Goal: Transaction & Acquisition: Purchase product/service

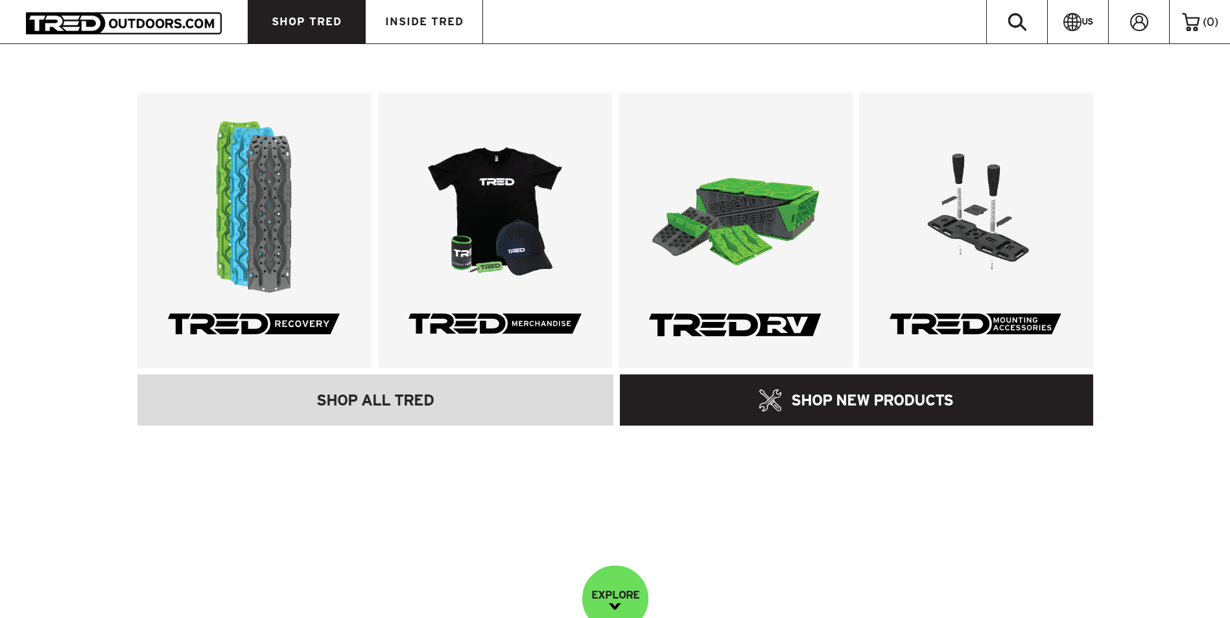
click at [311, 28] on link "SHOP TRED" at bounding box center [306, 21] width 117 height 43
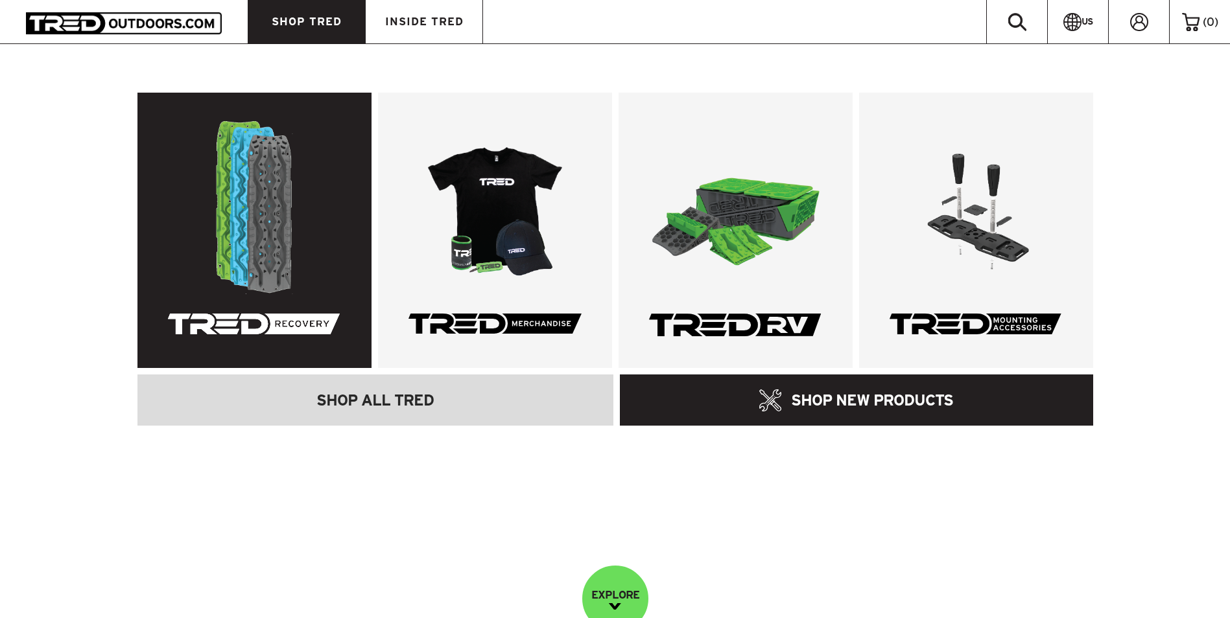
click at [281, 206] on link at bounding box center [254, 231] width 234 height 276
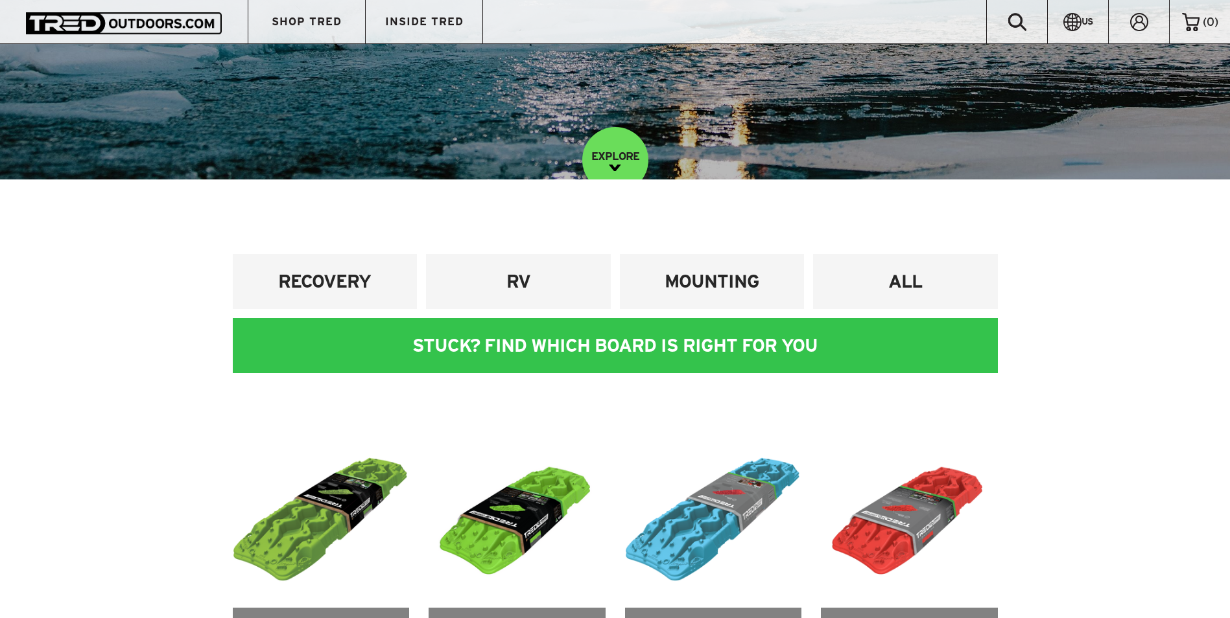
scroll to position [519, 0]
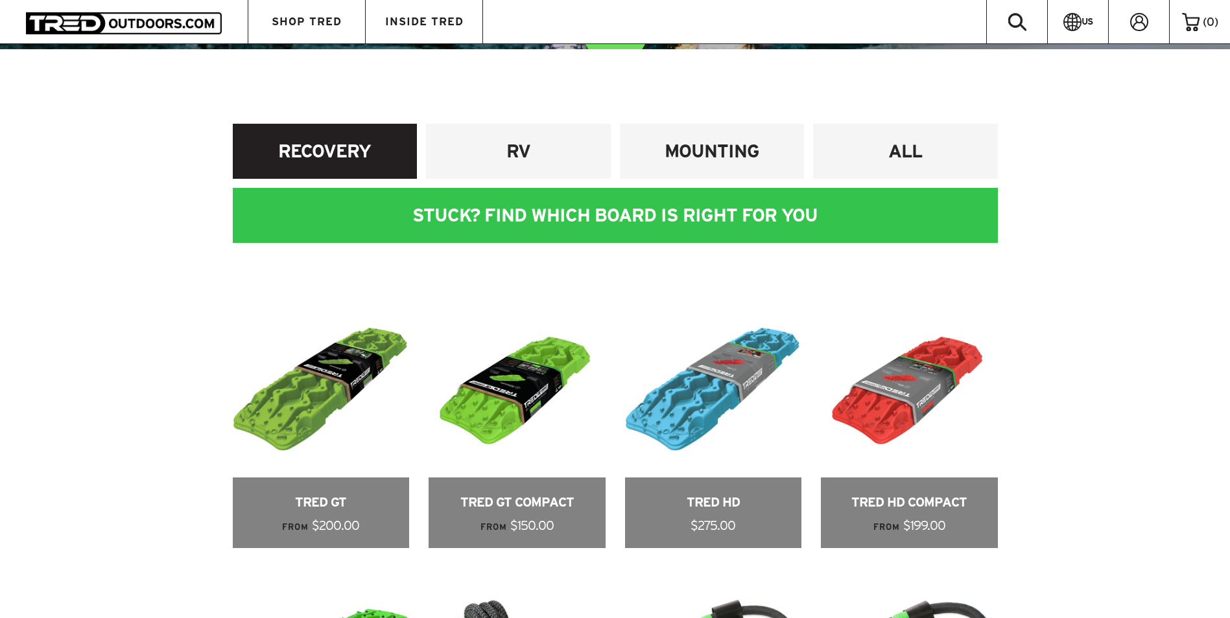
click at [326, 150] on h4 "RECOVERY" at bounding box center [324, 151] width 165 height 24
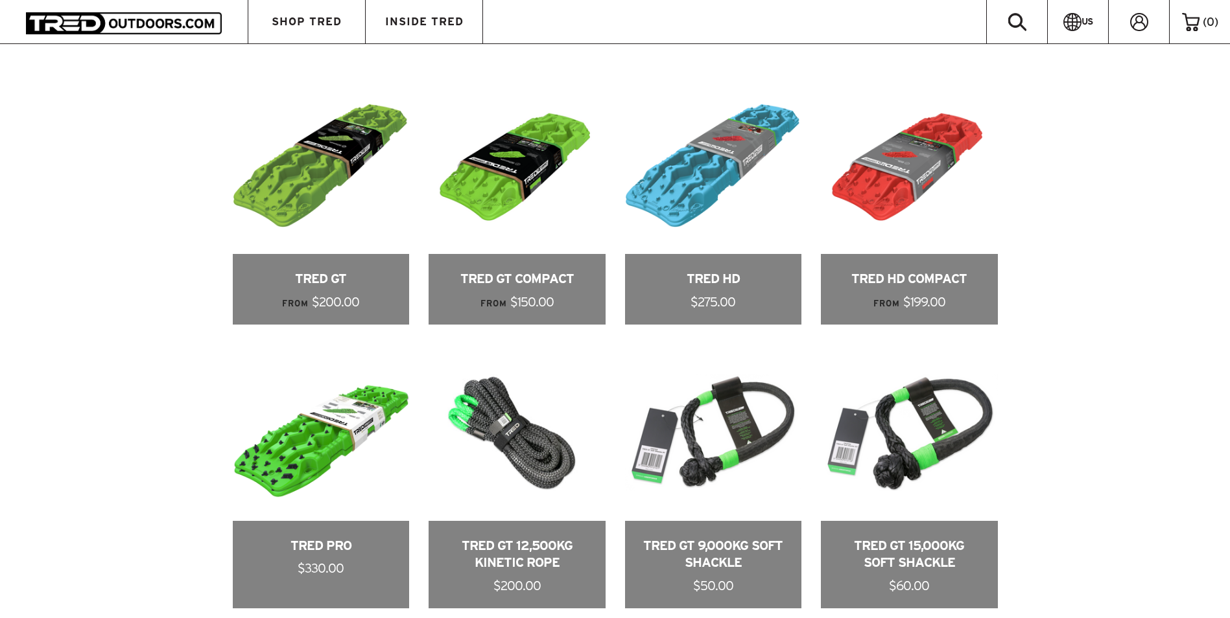
scroll to position [778, 0]
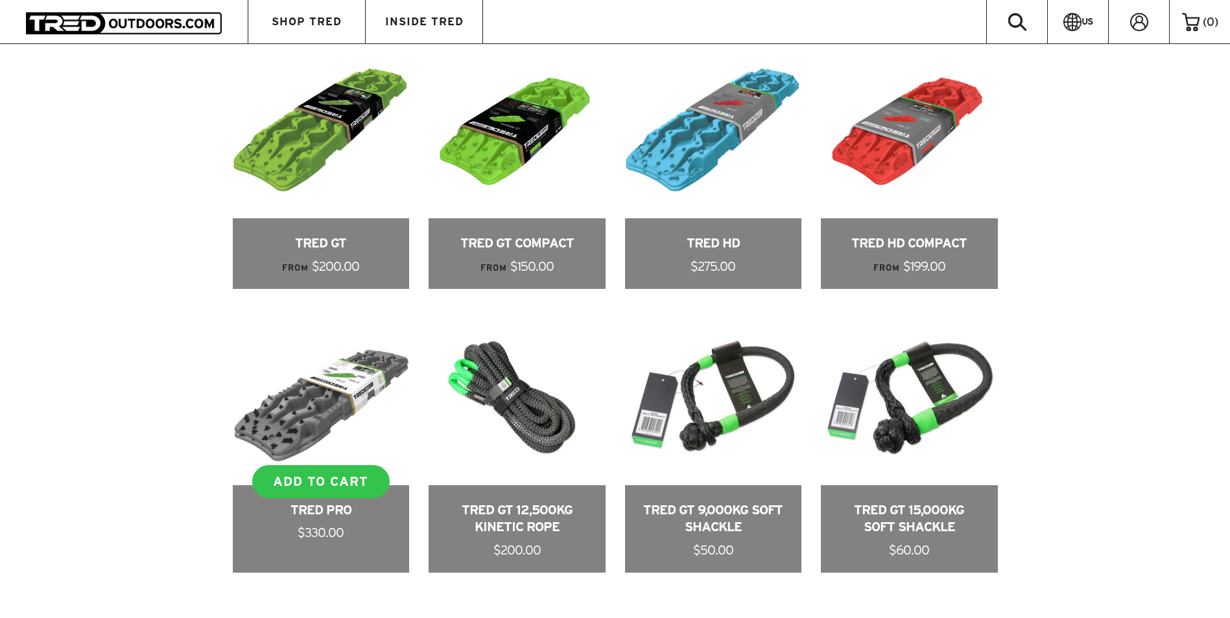
click at [287, 420] on link at bounding box center [321, 441] width 177 height 265
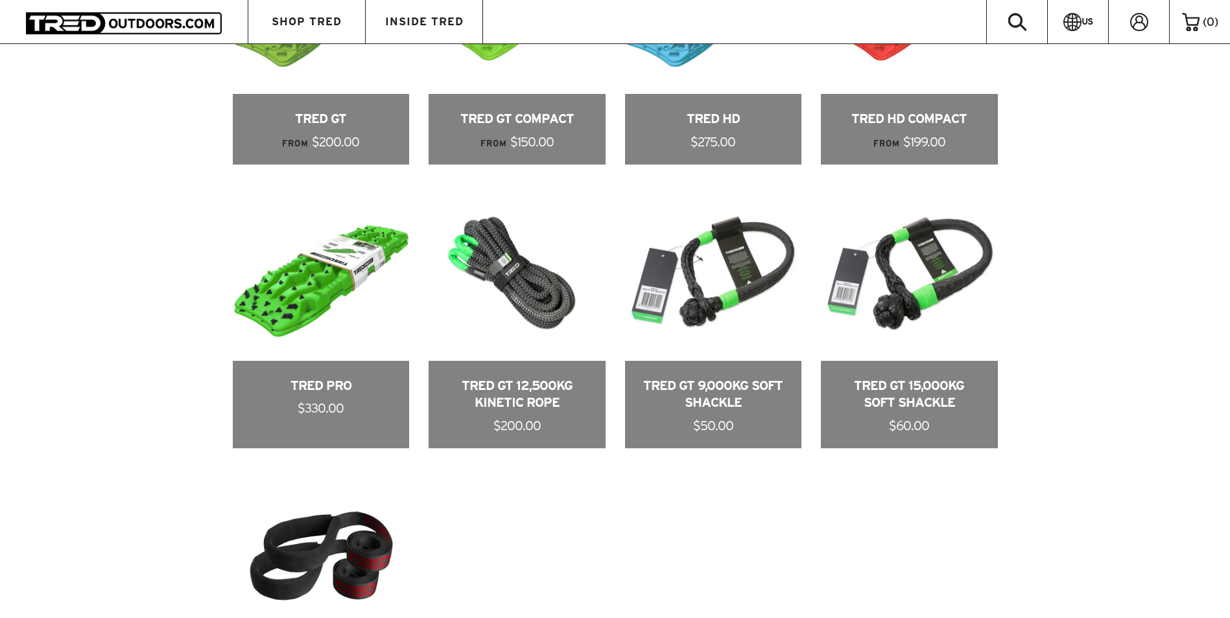
scroll to position [908, 0]
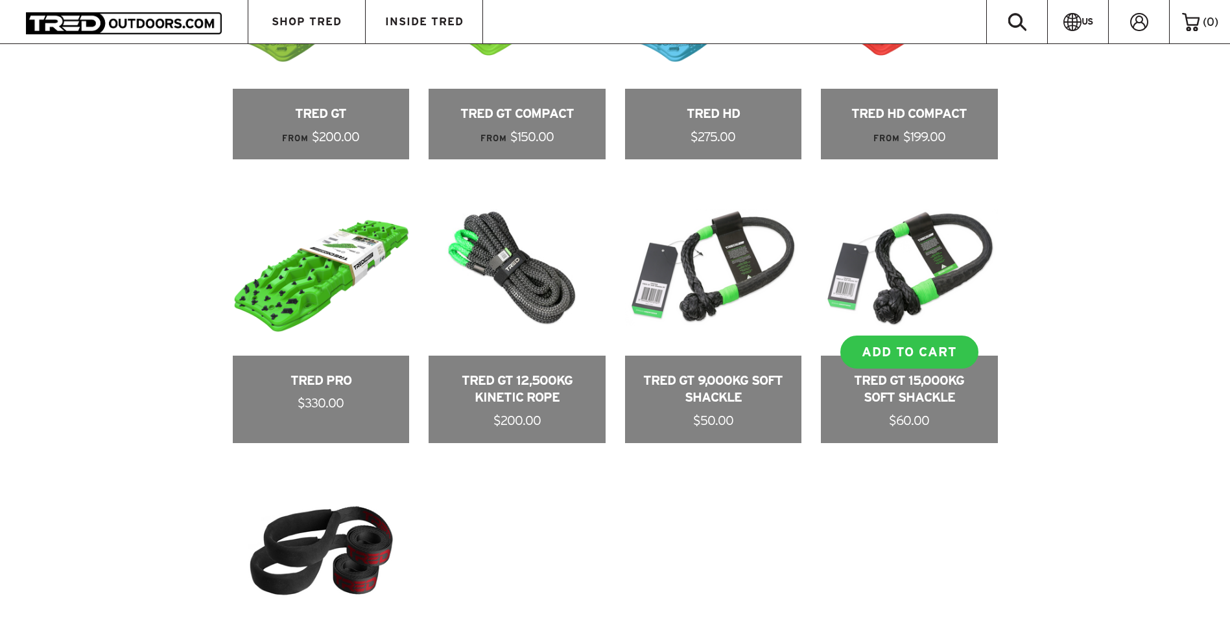
click at [911, 273] on link at bounding box center [909, 311] width 177 height 265
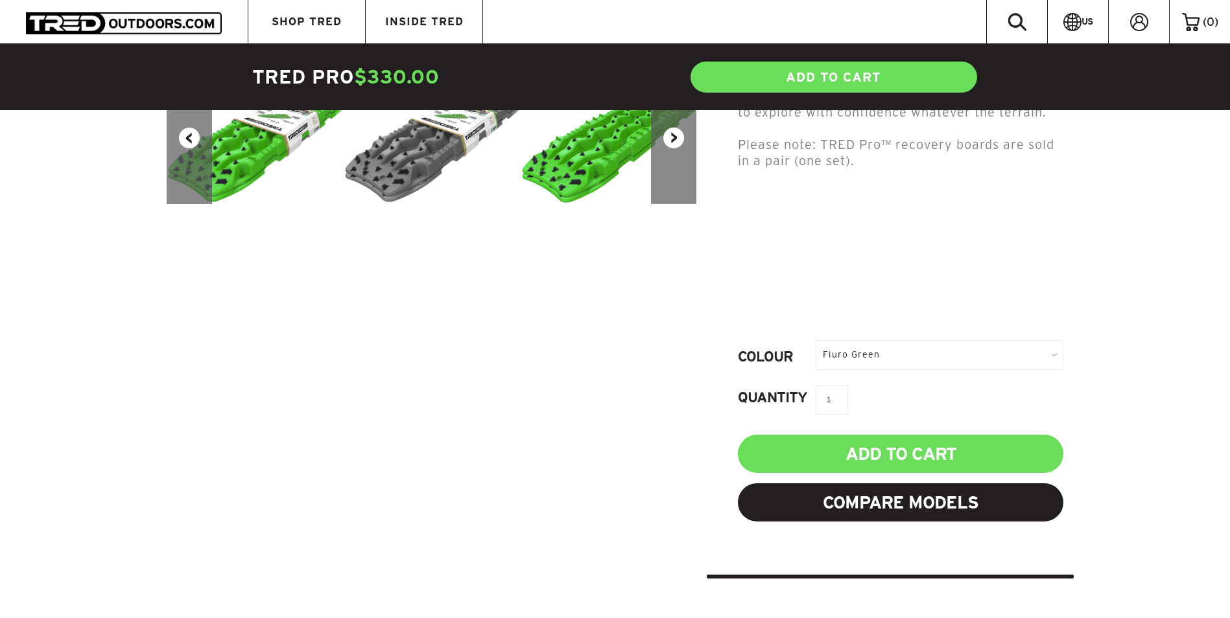
scroll to position [454, 0]
click at [953, 340] on div "Fluro Green" at bounding box center [940, 354] width 248 height 29
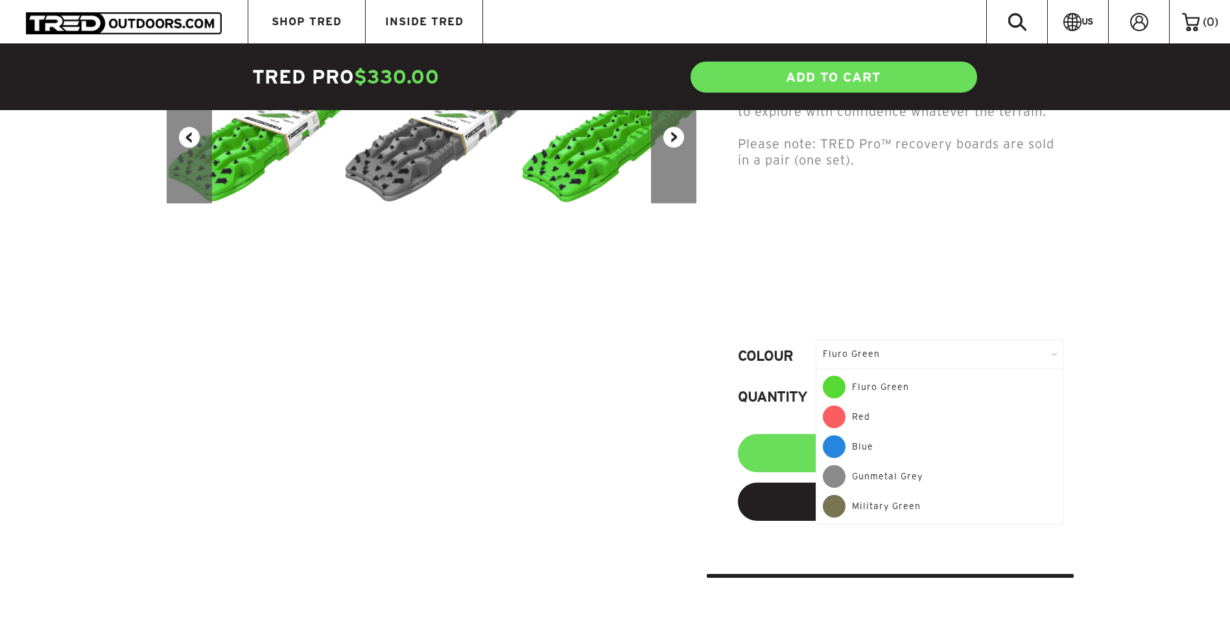
click at [897, 495] on div "Military Green" at bounding box center [939, 506] width 233 height 23
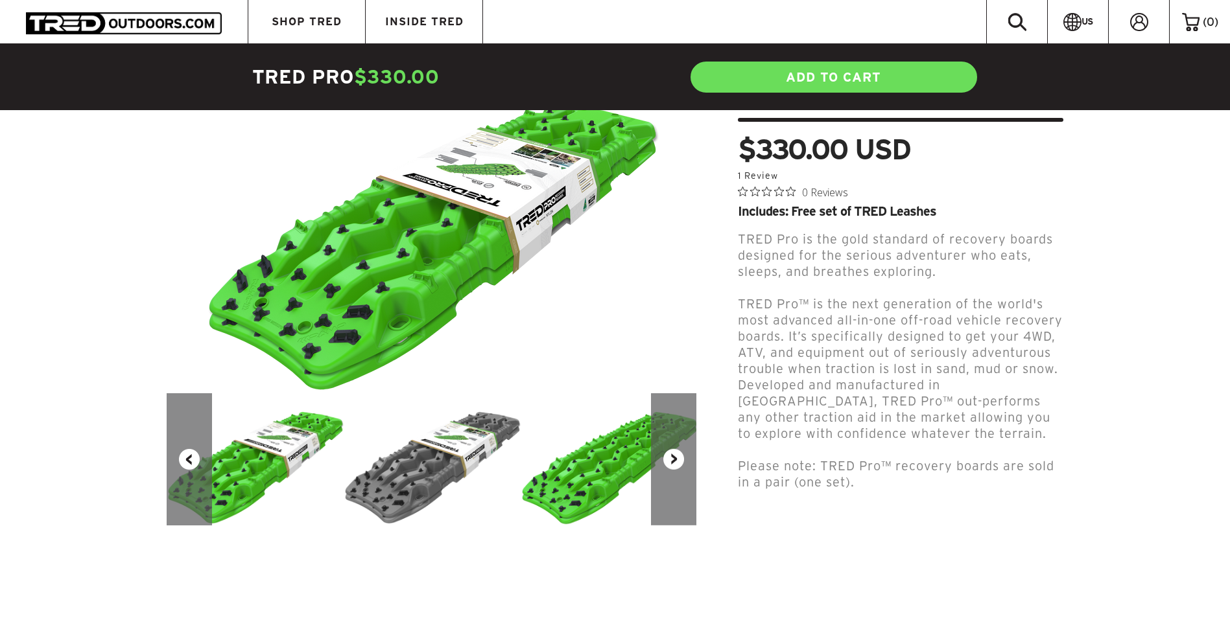
scroll to position [130, 0]
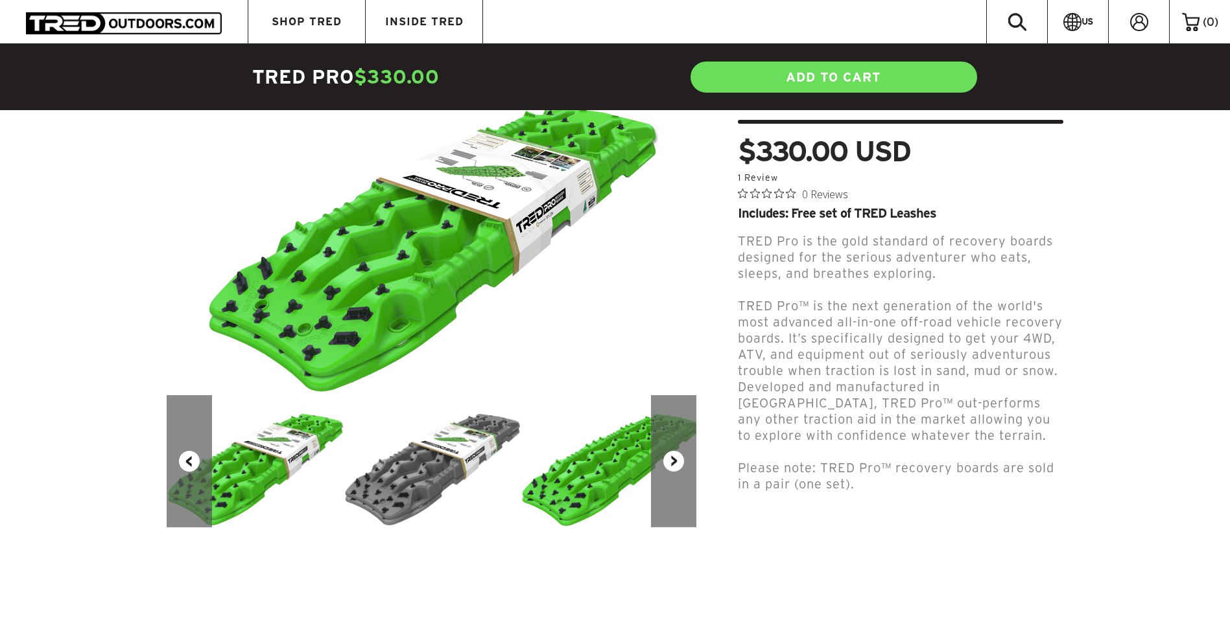
click at [1100, 349] on article "Previous Next TRED Pro $330.00 USD 5.0 star rating 1 Review 0 Reviews Includes:…" at bounding box center [615, 385] width 1230 height 991
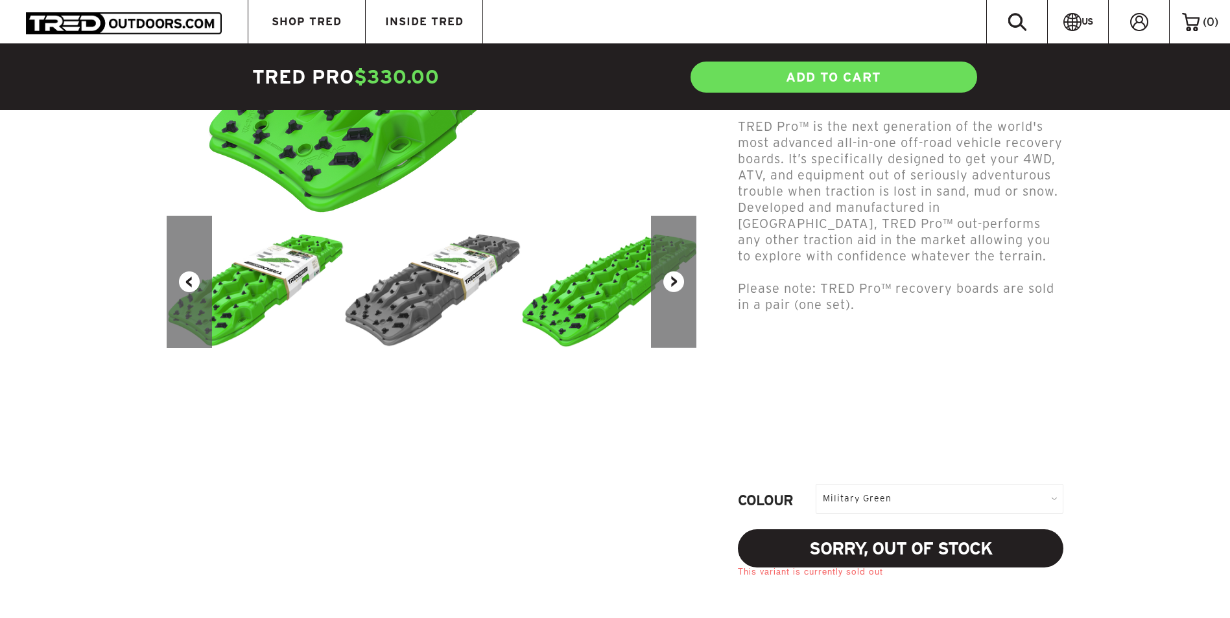
scroll to position [389, 0]
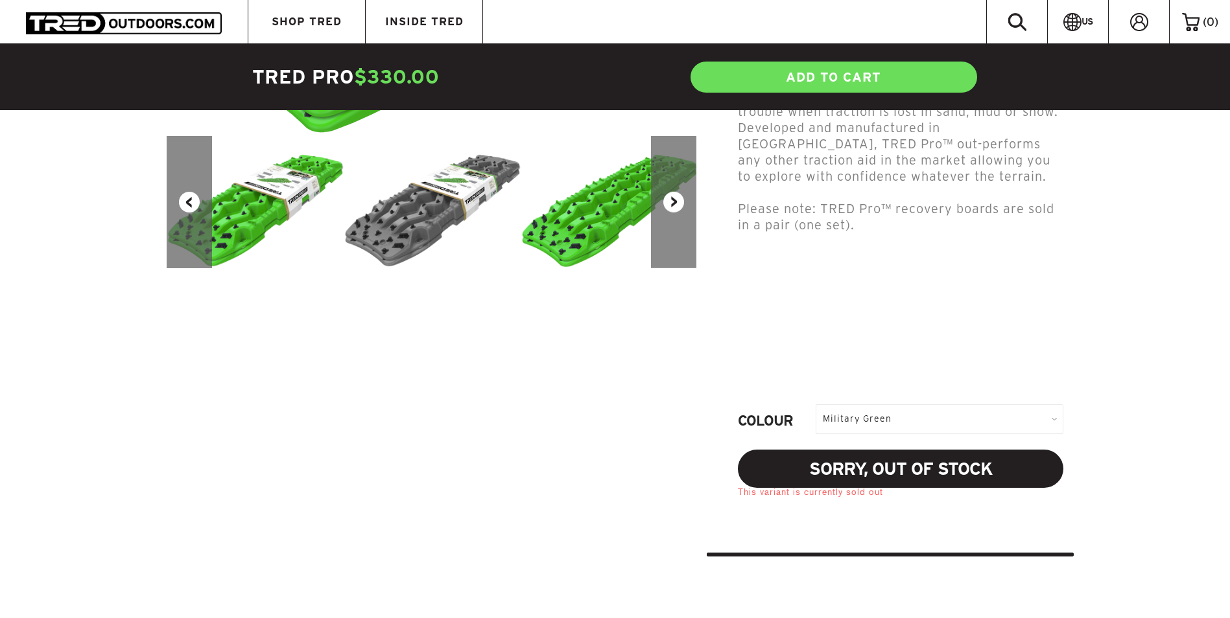
click at [888, 405] on div "Military Green" at bounding box center [940, 419] width 248 height 29
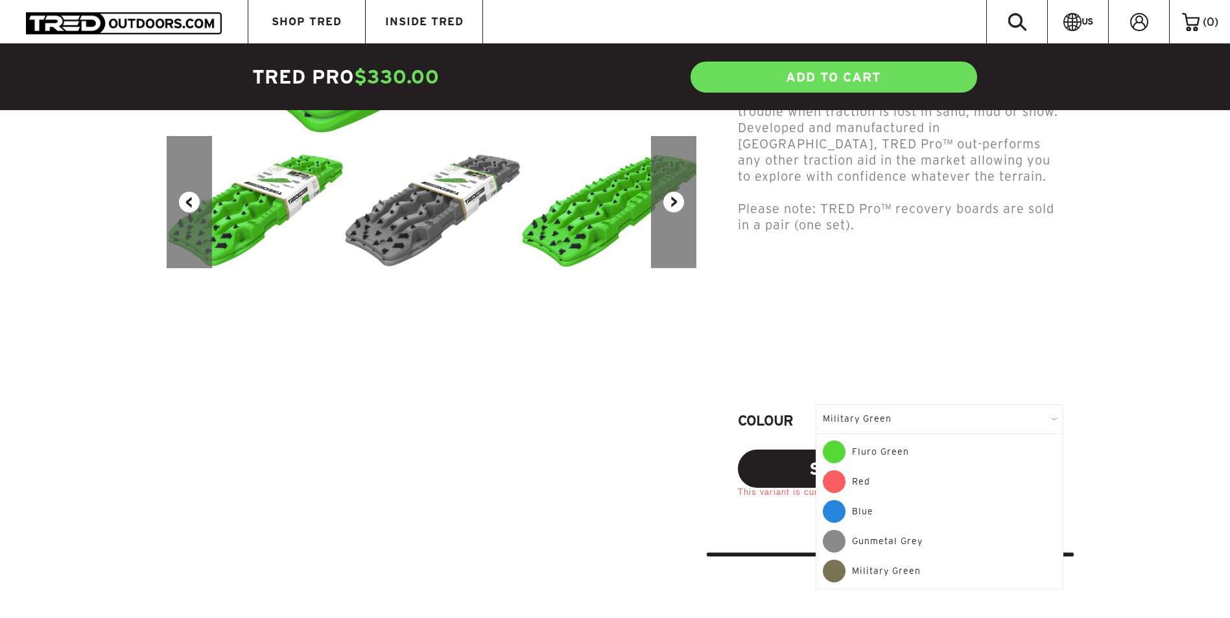
click at [877, 530] on div "Gunmetal Grey" at bounding box center [939, 545] width 233 height 30
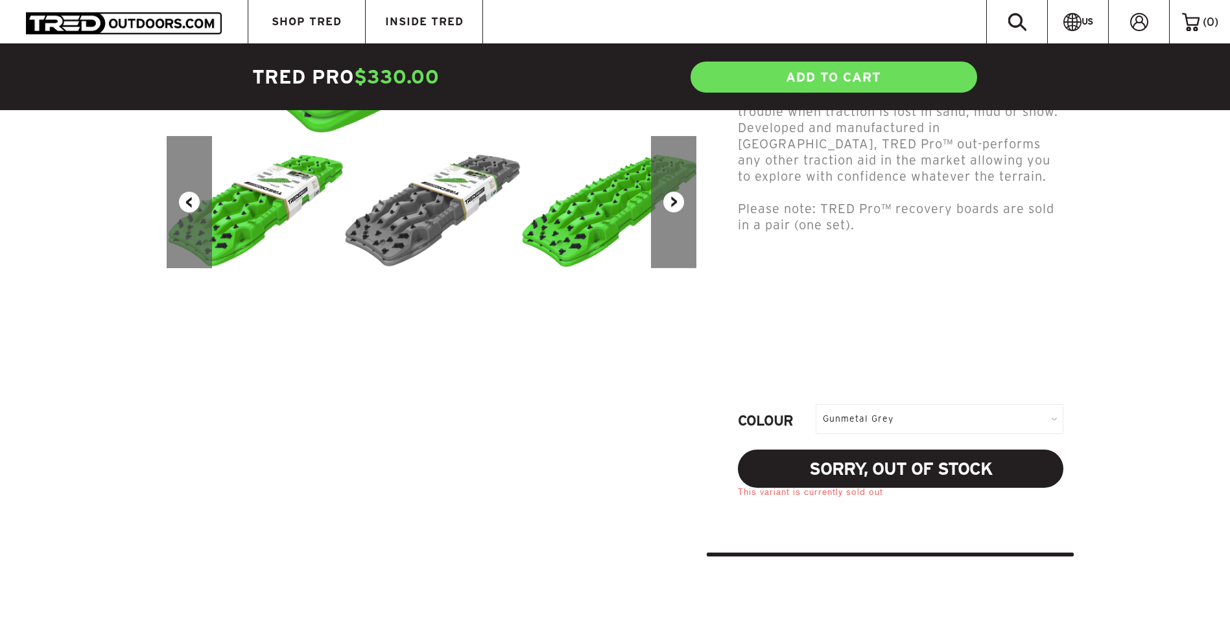
drag, startPoint x: 1006, startPoint y: 243, endPoint x: 1010, endPoint y: 252, distance: 9.6
click at [1008, 250] on h1 at bounding box center [900, 256] width 325 height 47
click at [915, 405] on div "Gunmetal Grey" at bounding box center [940, 419] width 248 height 29
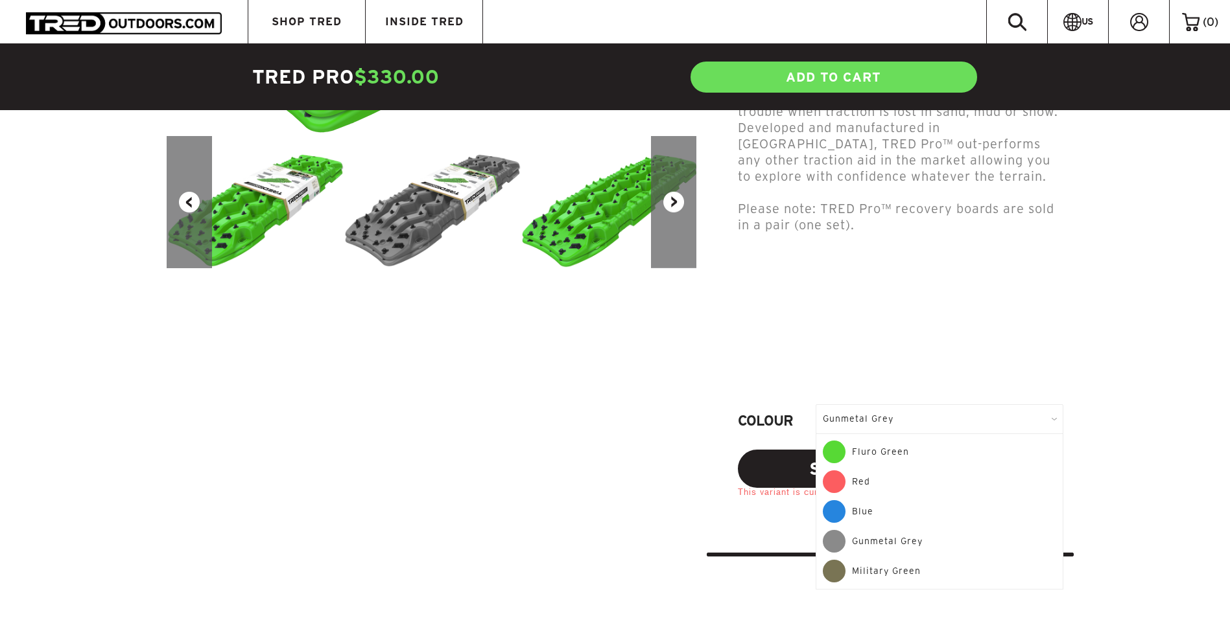
click at [879, 500] on div "Blue" at bounding box center [939, 515] width 233 height 30
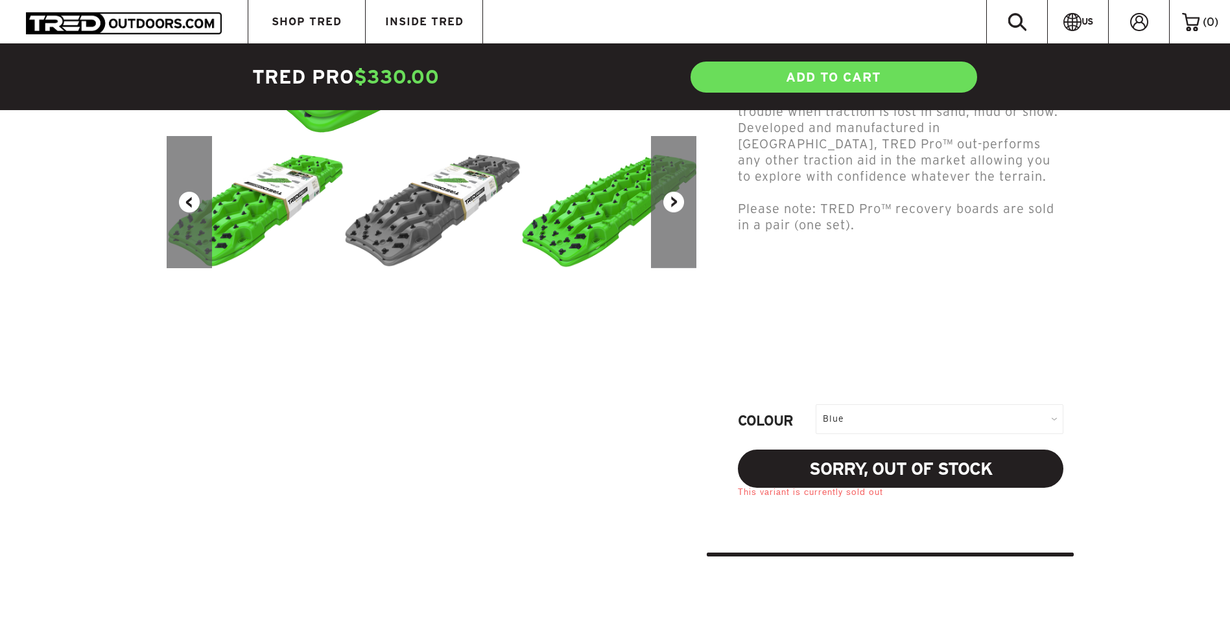
click at [965, 292] on div "TRED Pro is the gold standard of recovery boards designed for the serious adven…" at bounding box center [900, 170] width 325 height 392
click at [926, 405] on div "Blue" at bounding box center [940, 419] width 248 height 29
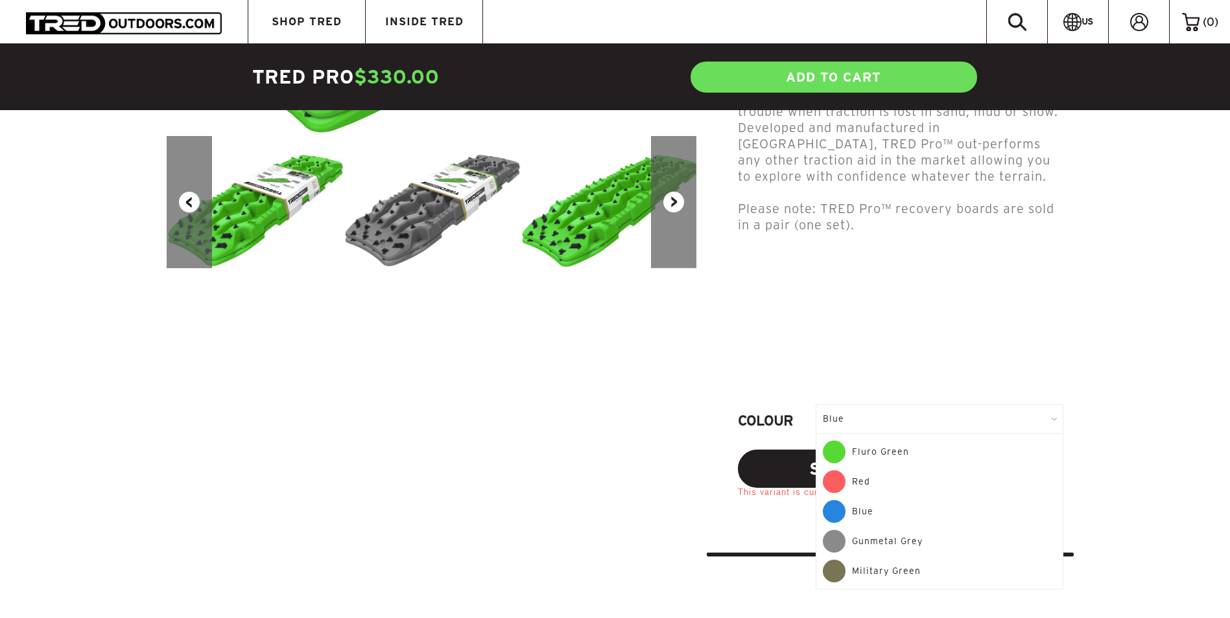
click at [901, 441] on div "Fluro Green" at bounding box center [939, 456] width 233 height 30
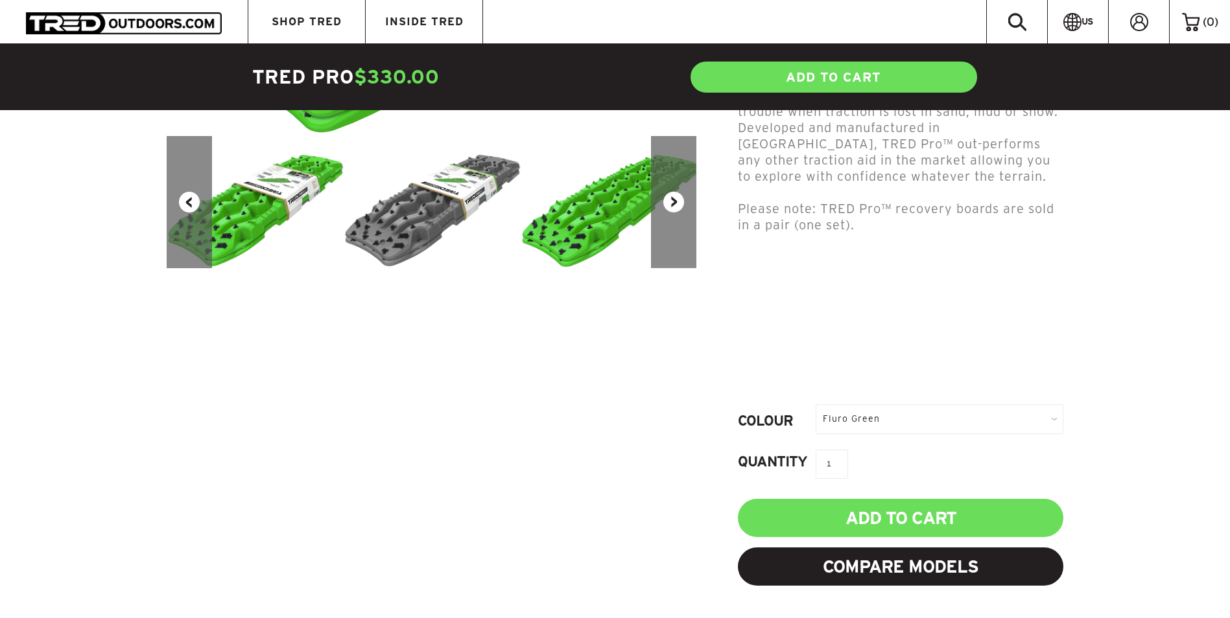
click at [932, 320] on h1 at bounding box center [900, 342] width 325 height 47
click at [900, 405] on div "Fluro Green" at bounding box center [940, 419] width 248 height 29
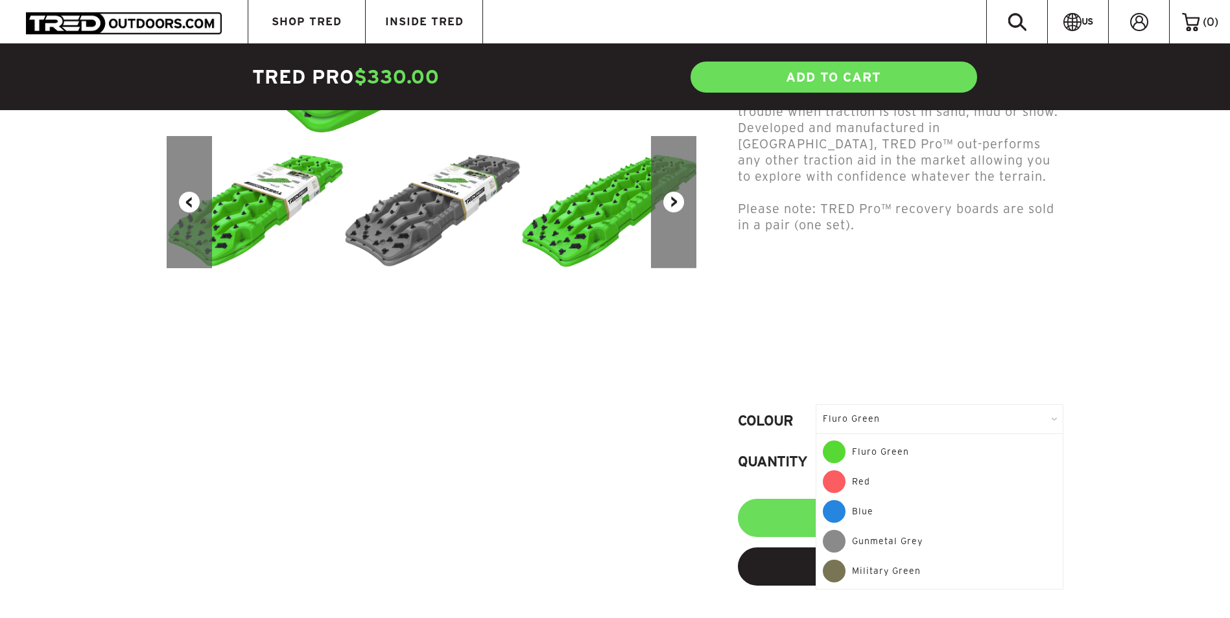
click at [889, 471] on div "Red" at bounding box center [939, 486] width 233 height 30
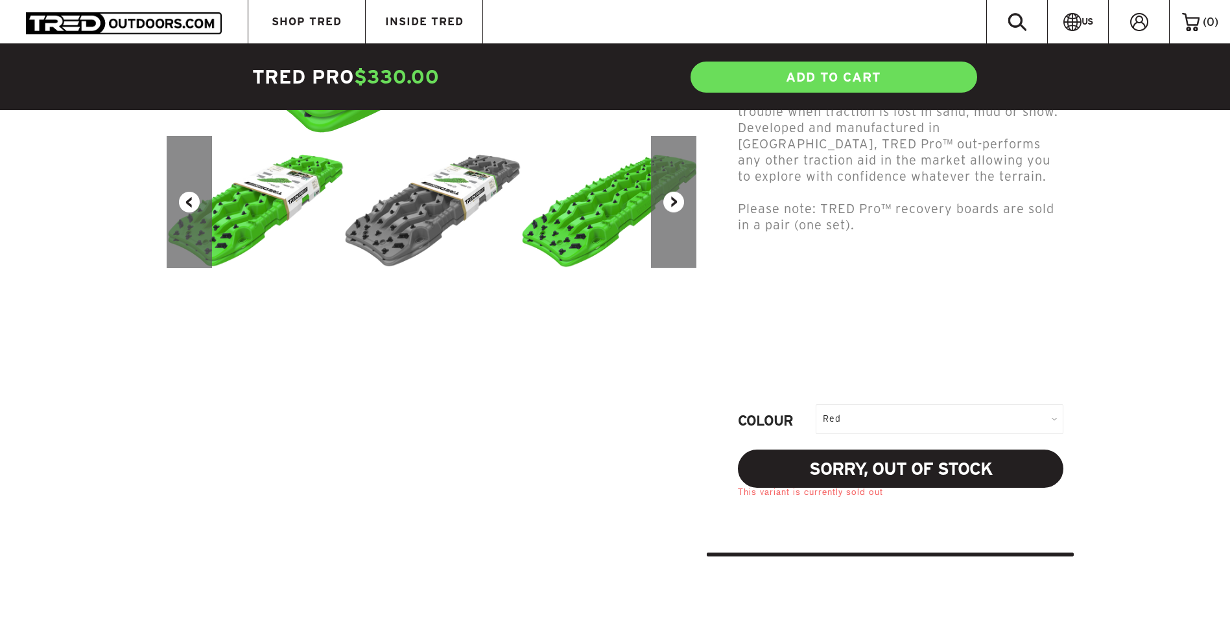
click at [947, 271] on h1 at bounding box center [900, 256] width 325 height 47
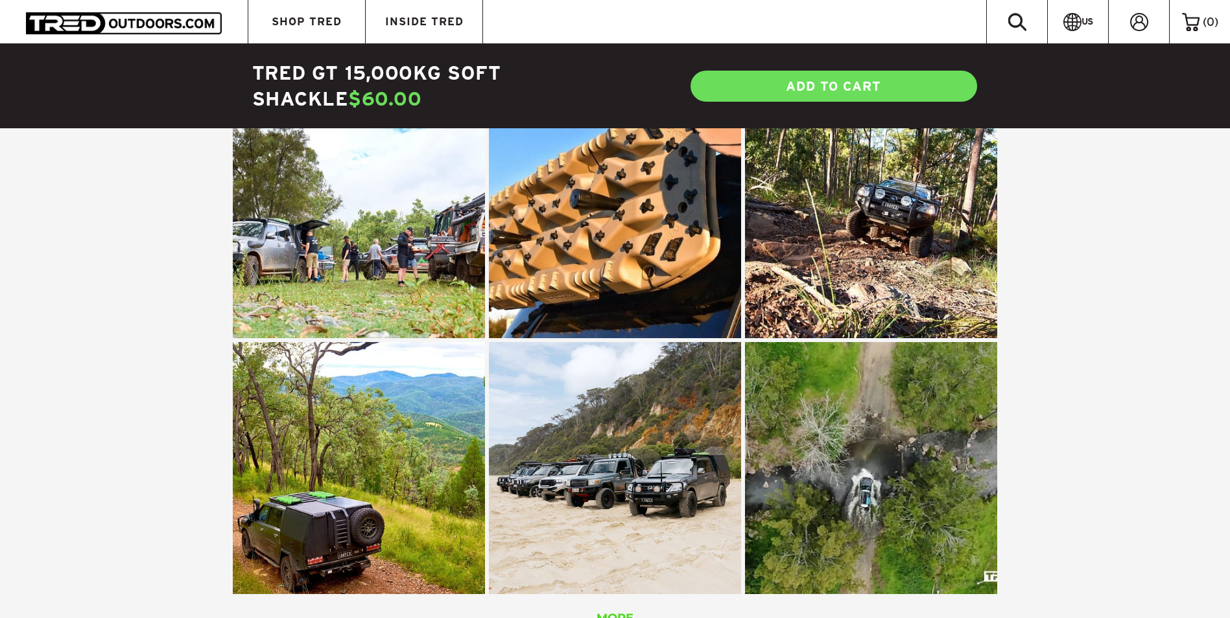
scroll to position [2010, 0]
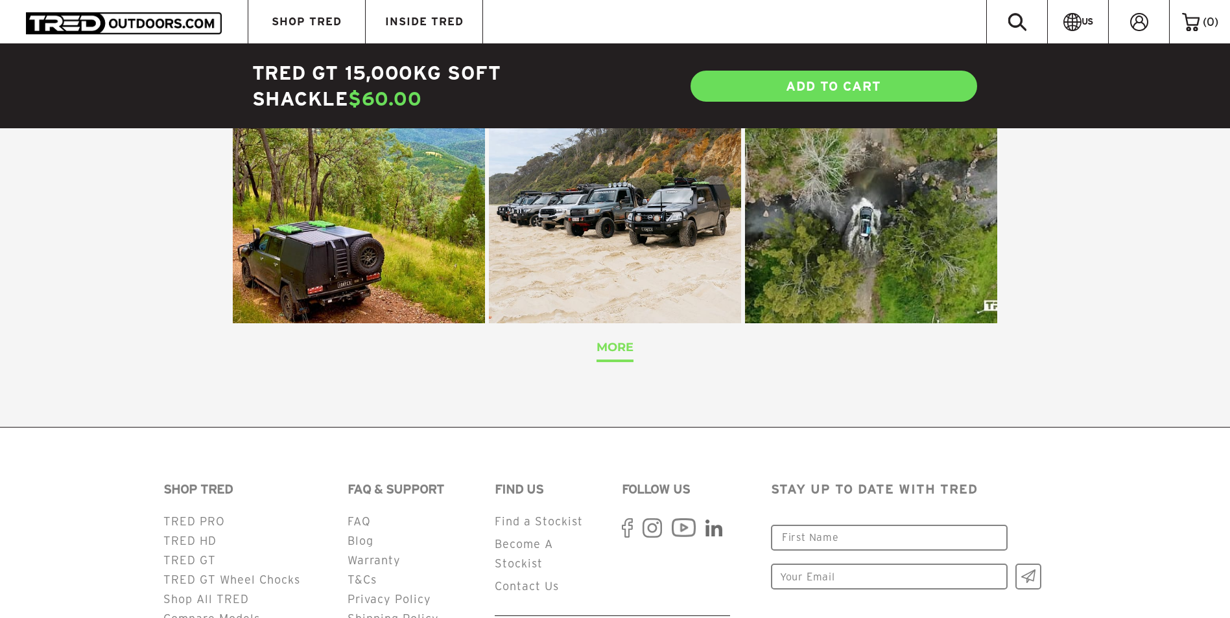
click at [616, 340] on span "MORE" at bounding box center [614, 347] width 37 height 14
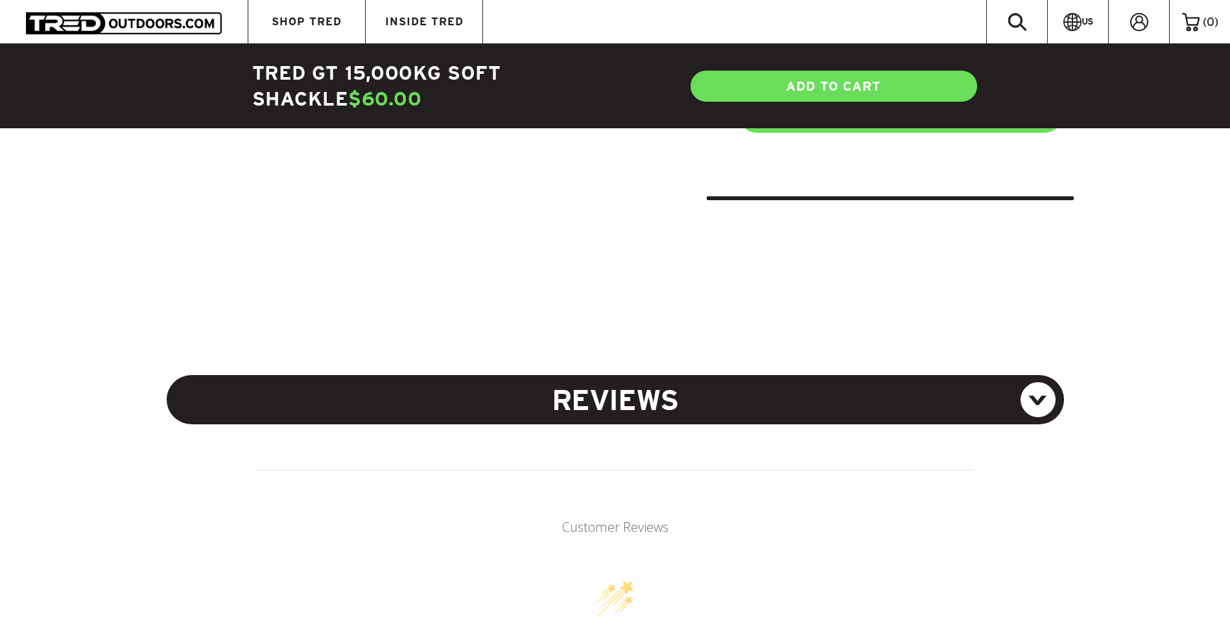
scroll to position [583, 0]
